Goal: Check status: Check status

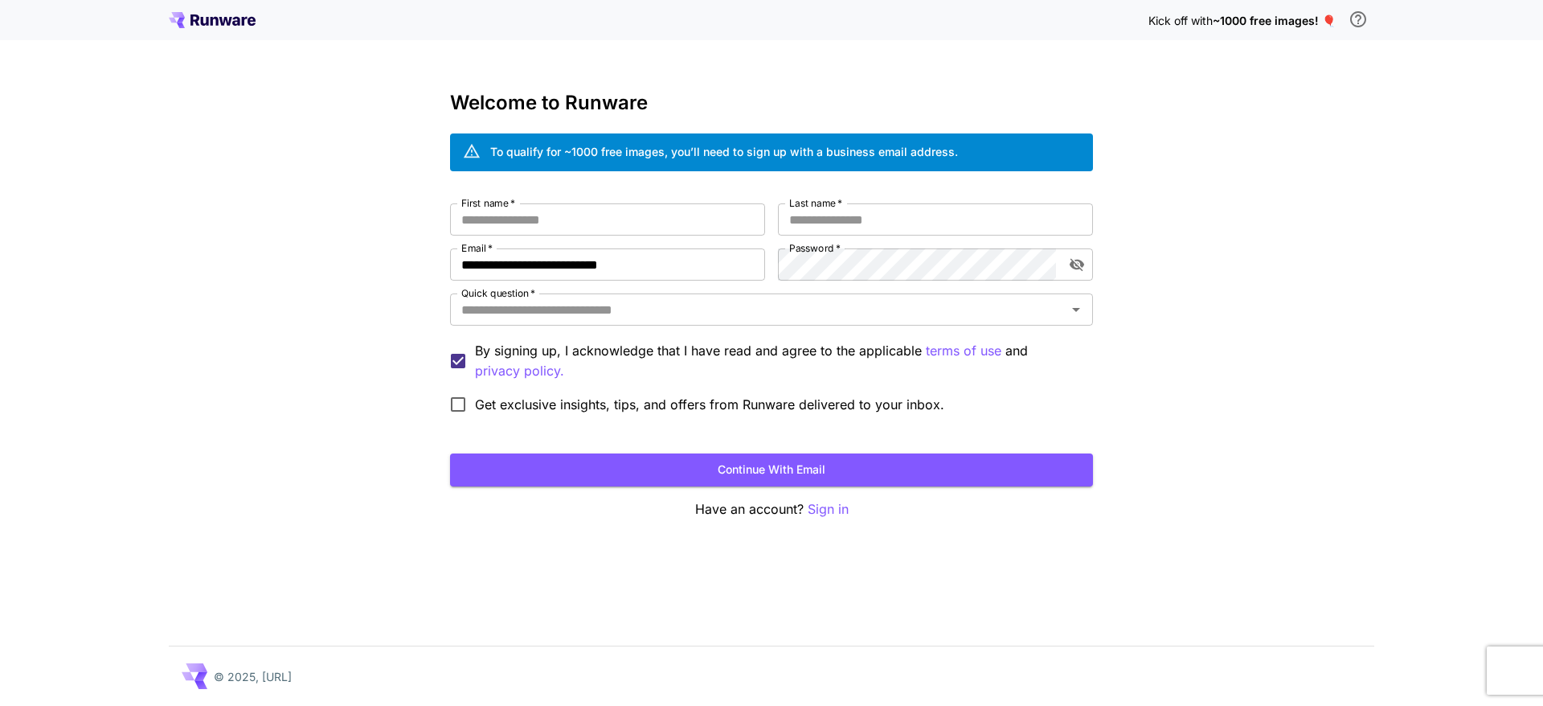
click at [217, 15] on icon at bounding box center [212, 20] width 87 height 16
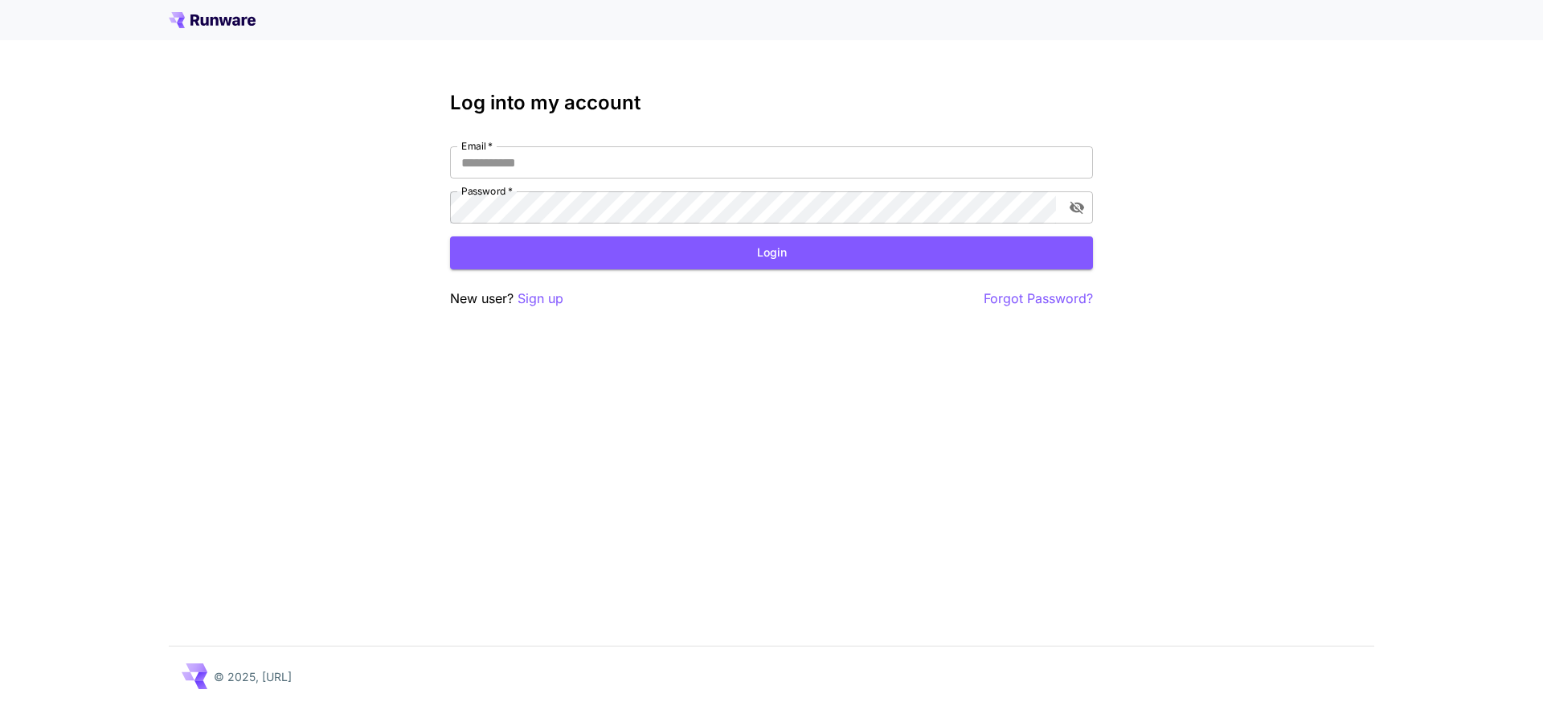
type input "**********"
click at [706, 258] on button "Login" at bounding box center [771, 252] width 643 height 33
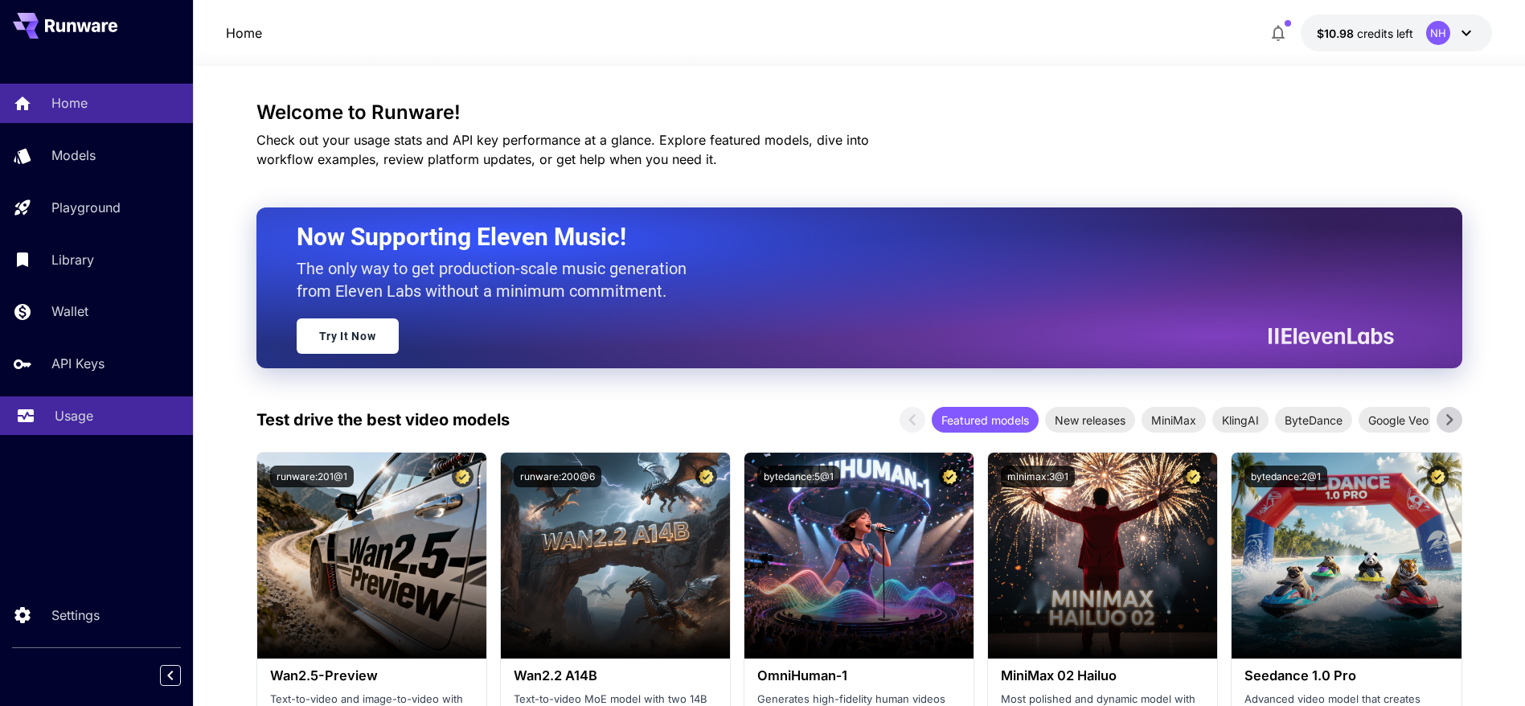
click at [98, 404] on link "Usage" at bounding box center [96, 415] width 193 height 39
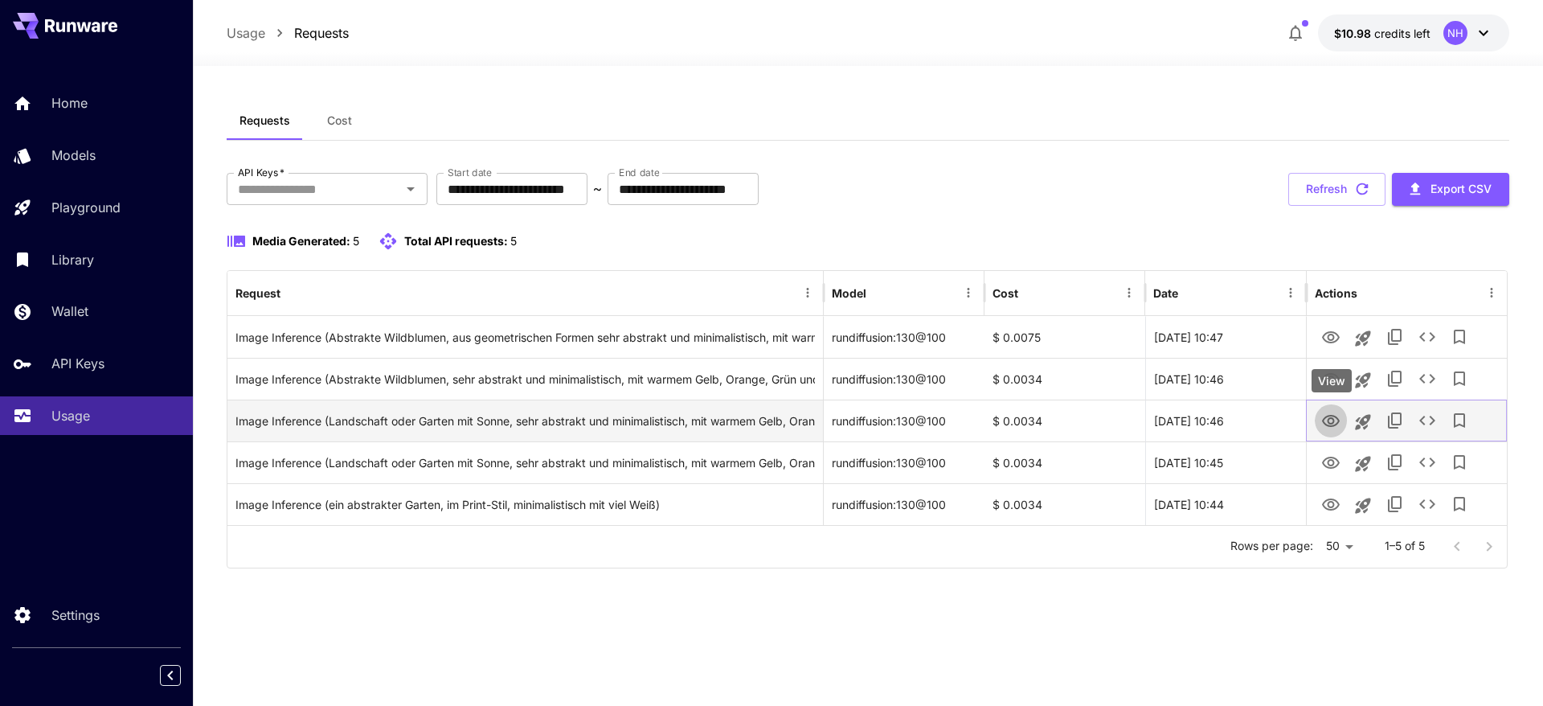
click at [1340, 424] on icon "View" at bounding box center [1330, 421] width 19 height 19
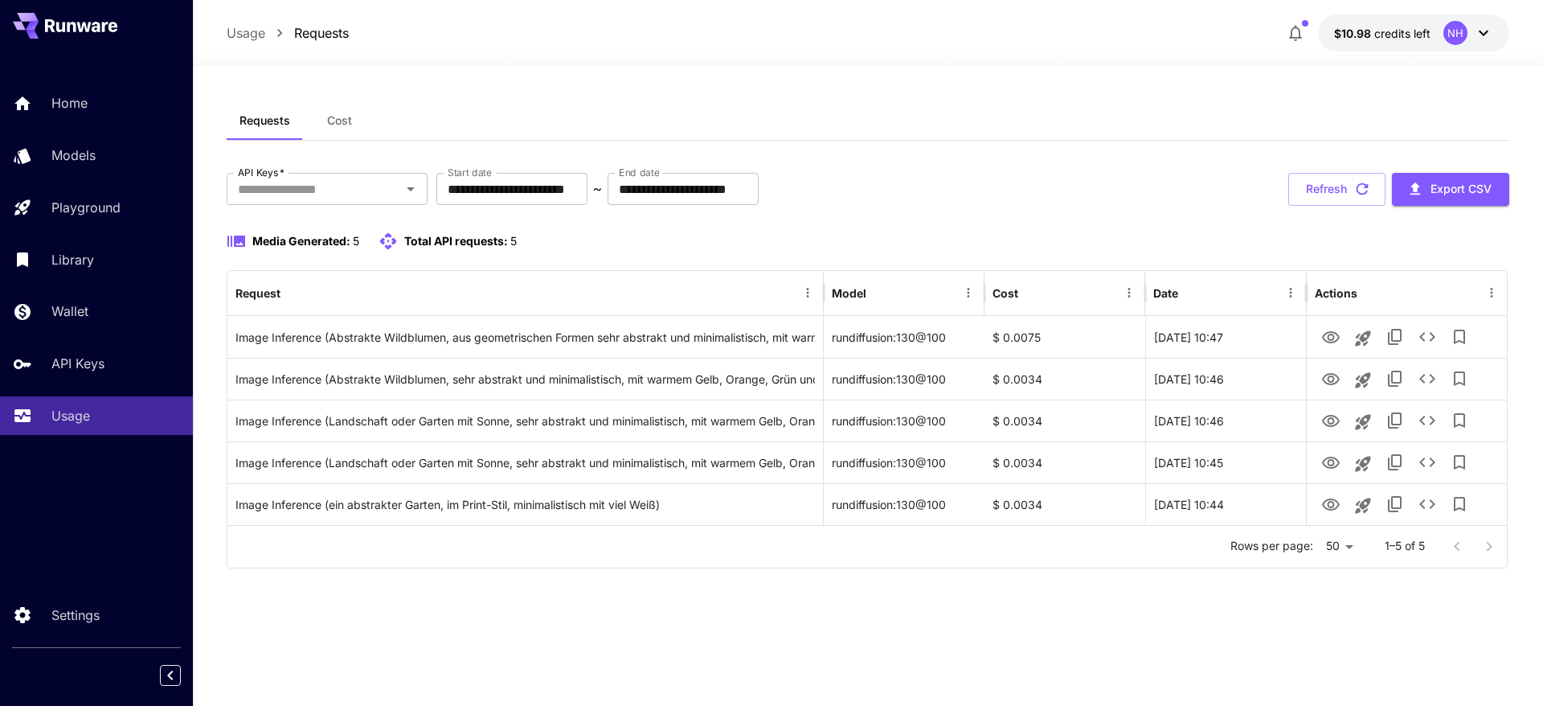
click at [1488, 547] on div at bounding box center [1473, 546] width 64 height 32
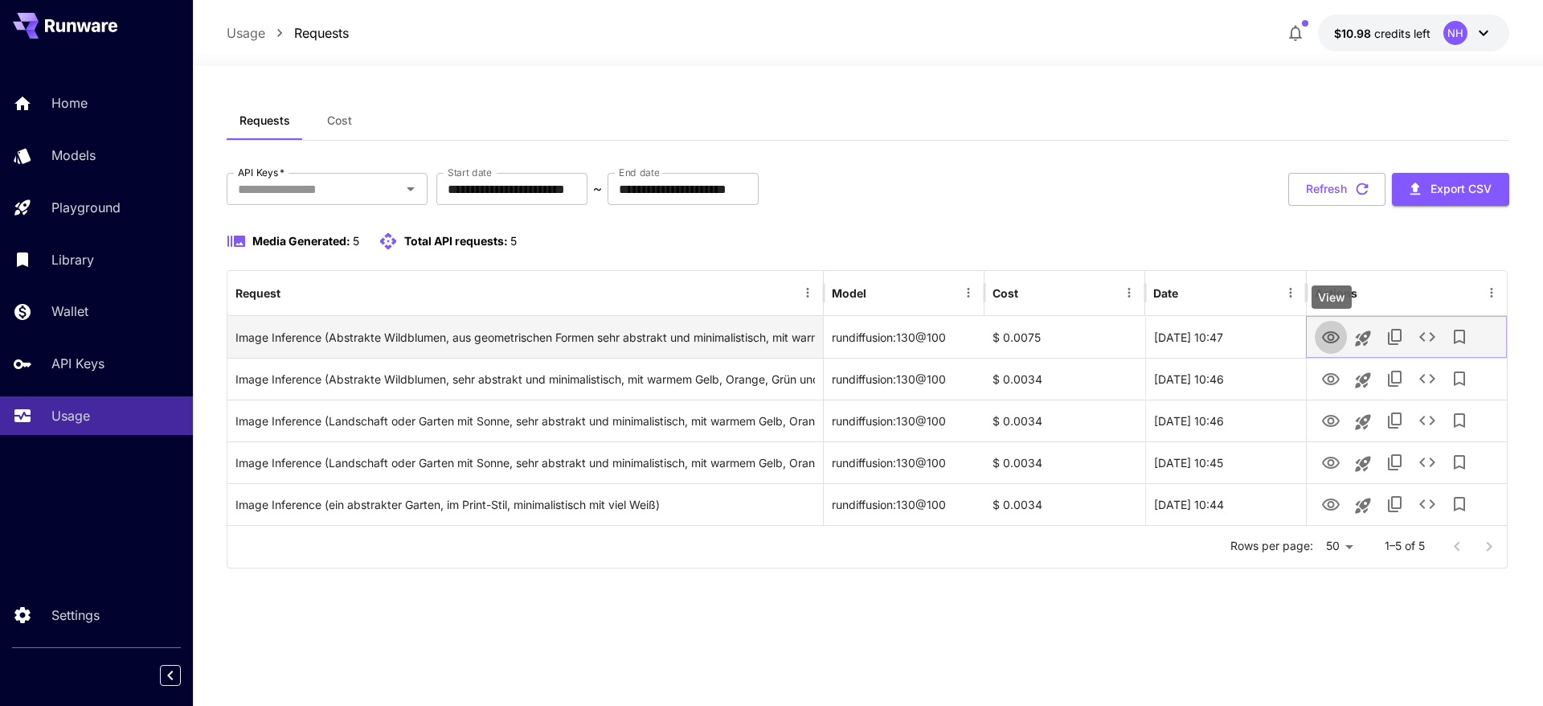
click at [1335, 333] on icon "View" at bounding box center [1331, 337] width 18 height 12
